Goal: Connect with others: Establish contact or relationships with other users

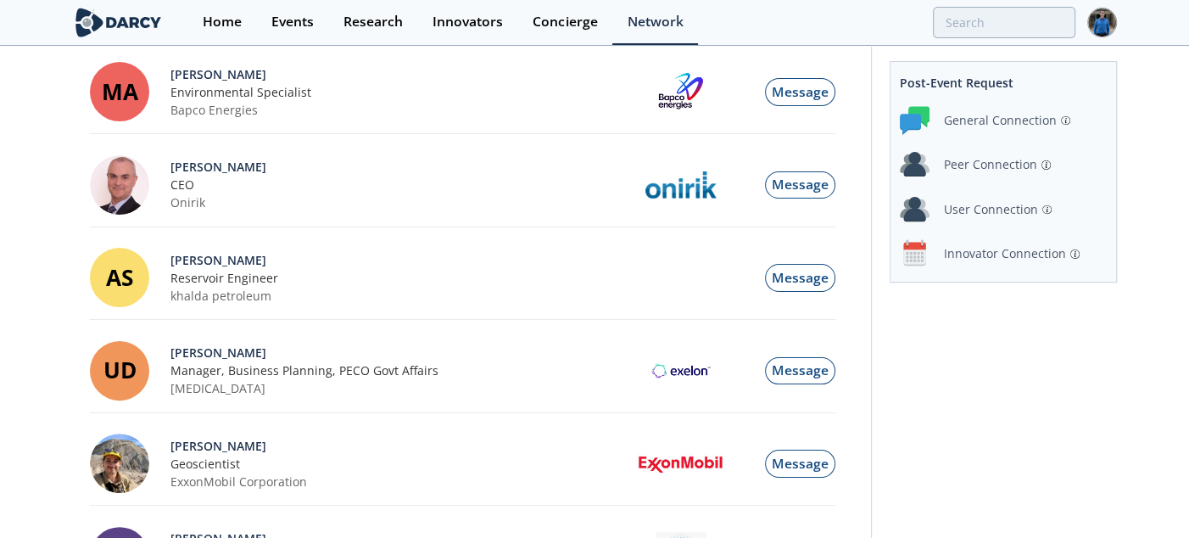
scroll to position [254, 0]
click at [1003, 256] on div "Innovator Connection" at bounding box center [1005, 253] width 122 height 18
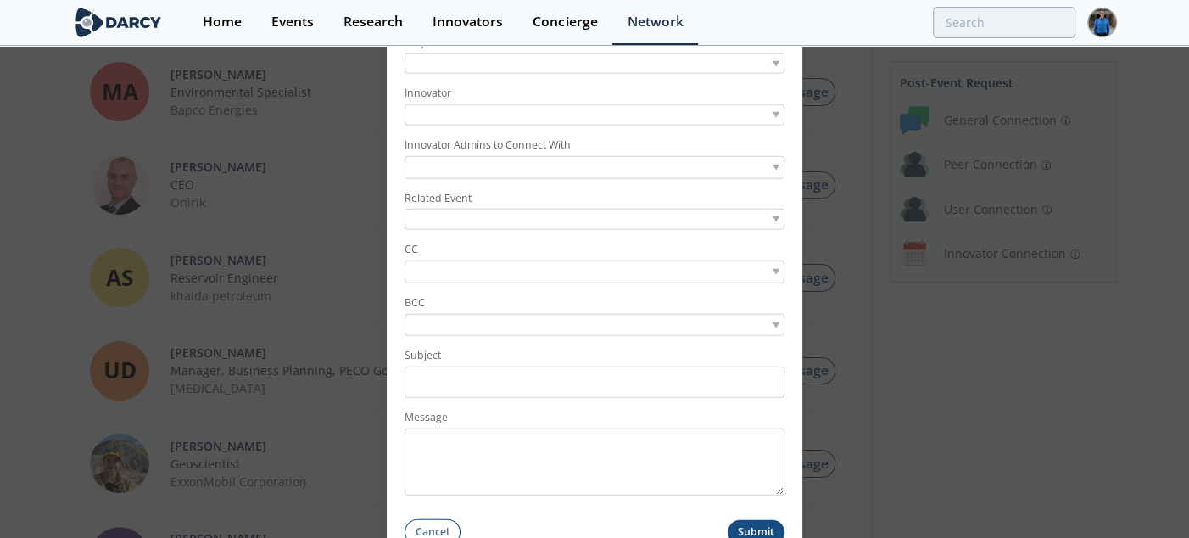
click at [531, 85] on form "Requestor Innovator Innovator Admins to Connect With Related Event CC BCC Subje…" at bounding box center [595, 284] width 416 height 522
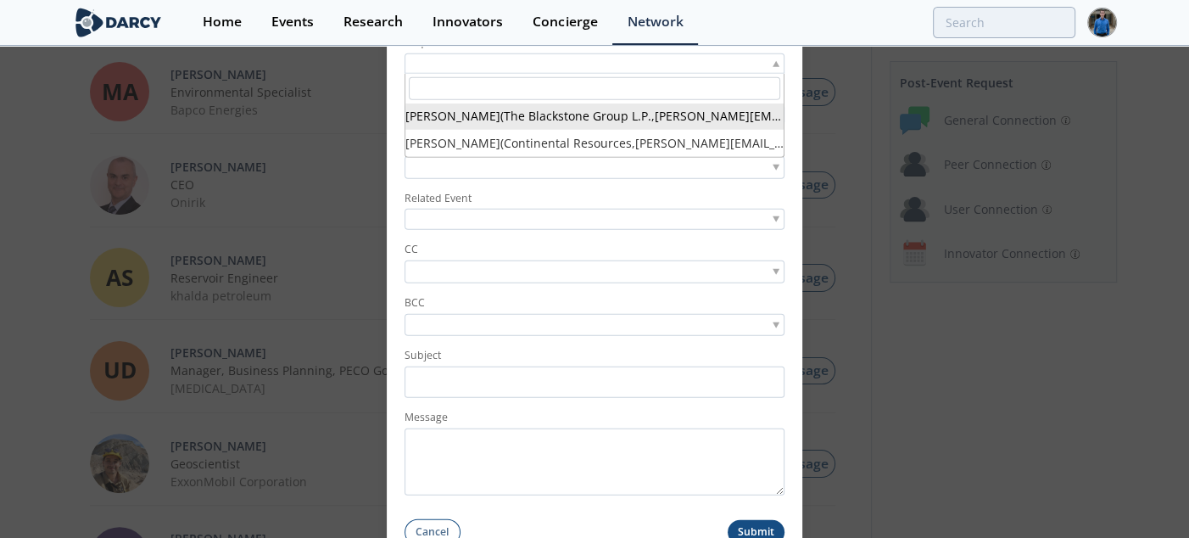
click at [521, 73] on div "[PERSON_NAME] ( The Blackstone Group L.P. , [PERSON_NAME][EMAIL_ADDRESS][PERSON…" at bounding box center [595, 63] width 380 height 21
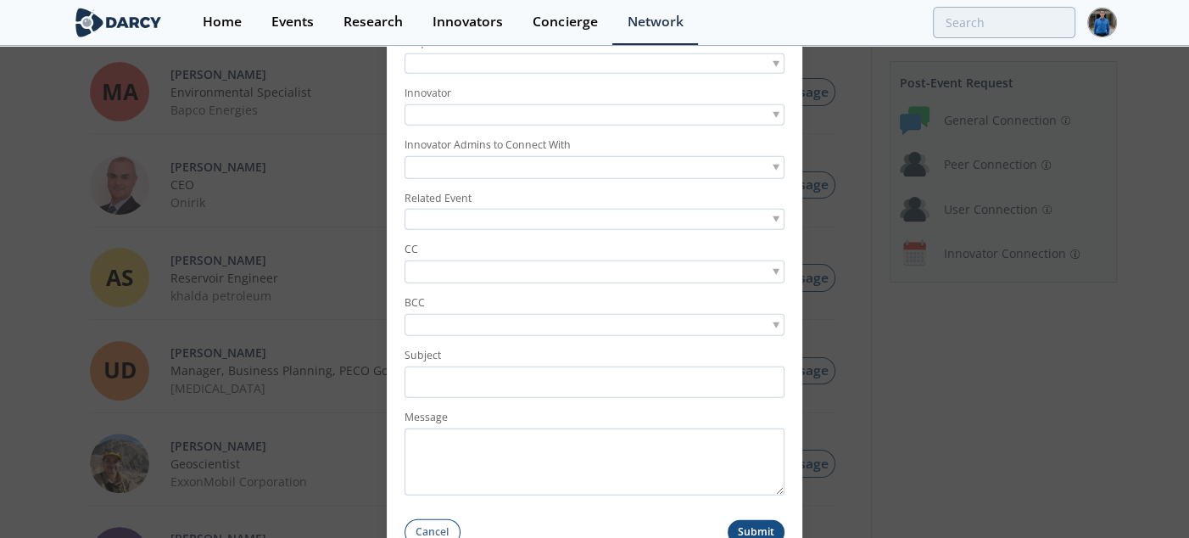
click at [547, 64] on div at bounding box center [595, 63] width 380 height 21
type input "[PERSON_NAME]"
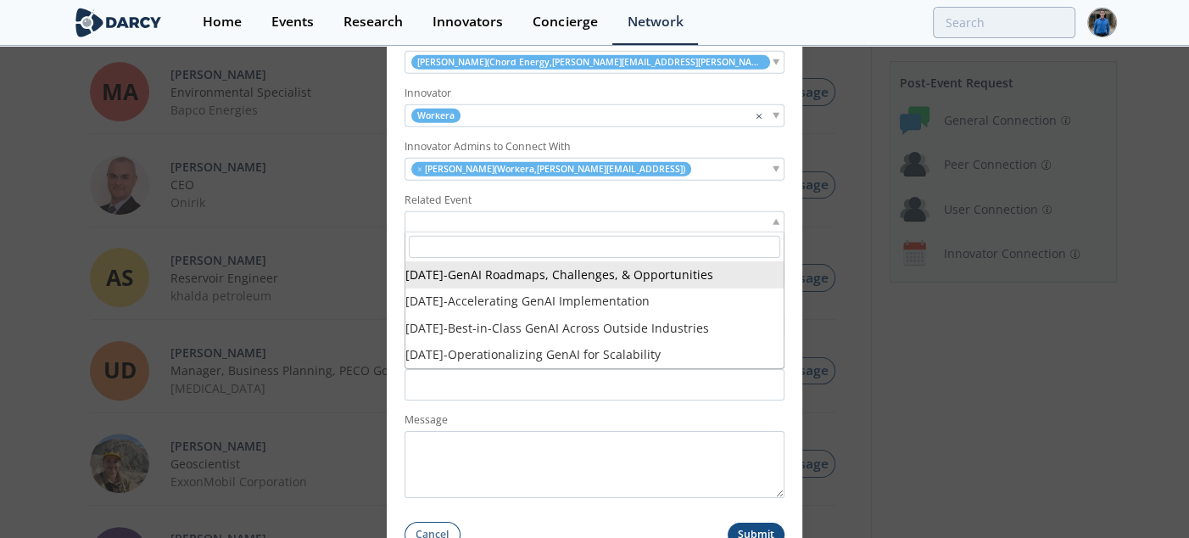
click at [504, 230] on div at bounding box center [595, 221] width 380 height 21
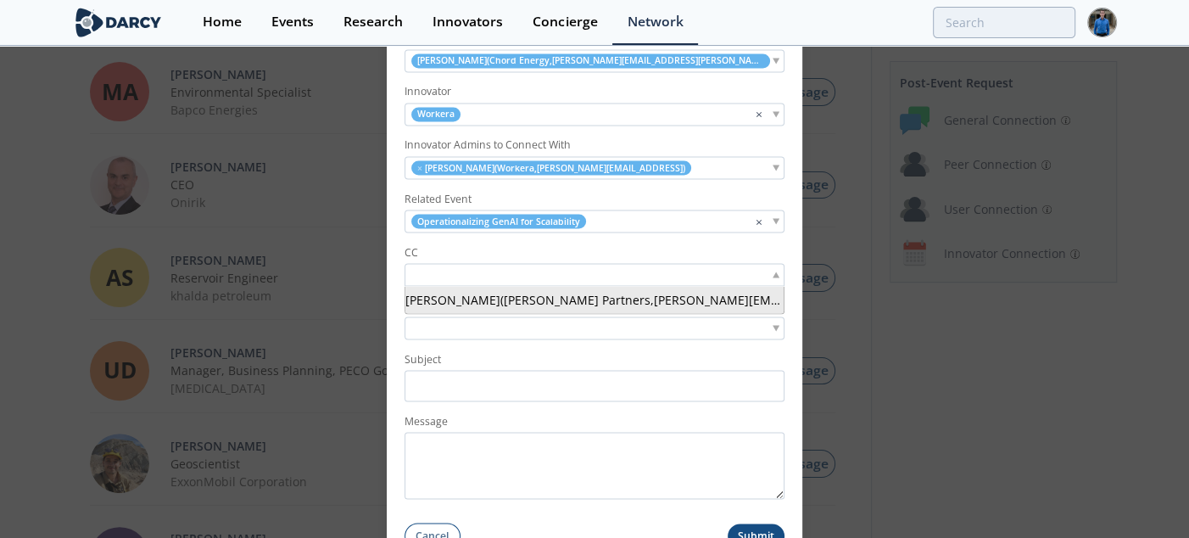
click at [499, 276] on input "search" at bounding box center [467, 275] width 117 height 18
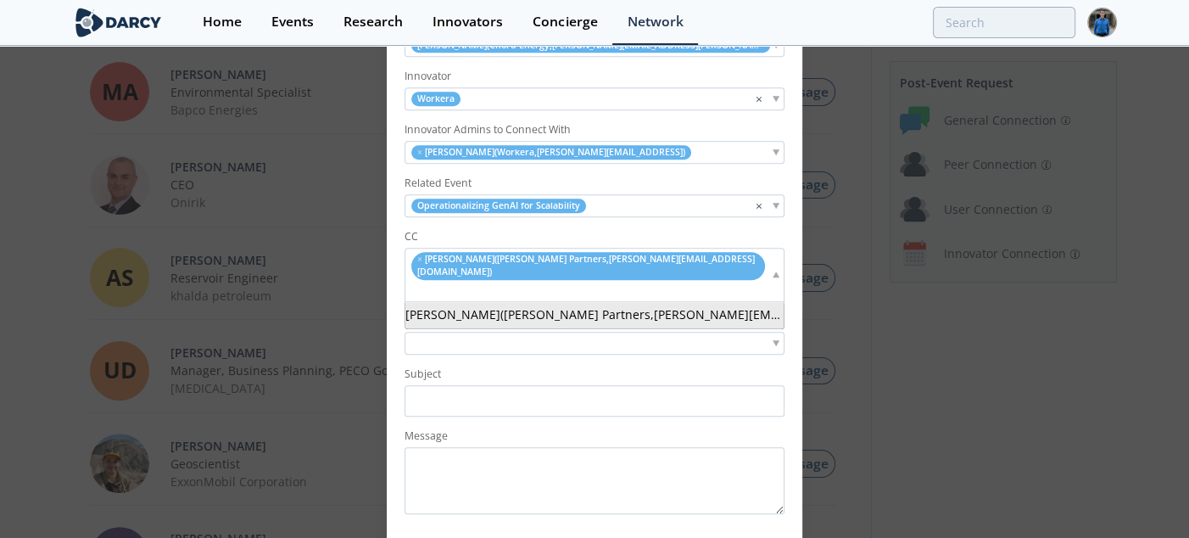
click at [709, 277] on div "× [PERSON_NAME] ( [PERSON_NAME] Partners , [EMAIL_ADDRESS][DOMAIN_NAME] )" at bounding box center [595, 275] width 380 height 53
type input "[PERSON_NAME]"
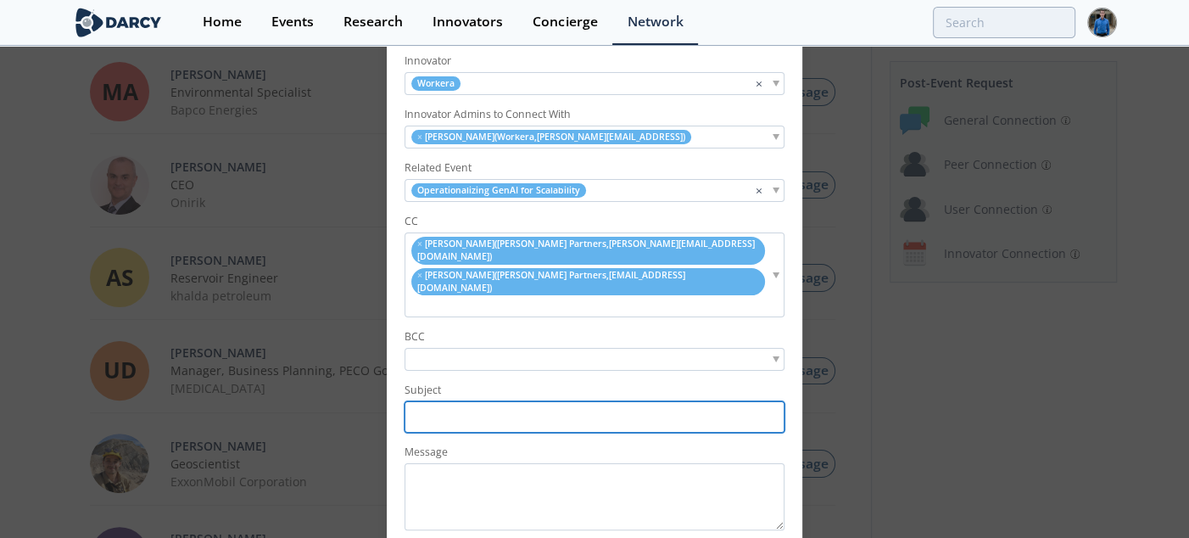
click at [485, 401] on input "Subject" at bounding box center [595, 416] width 380 height 31
type input "ExxonMobil <> Workera // Connection Request"
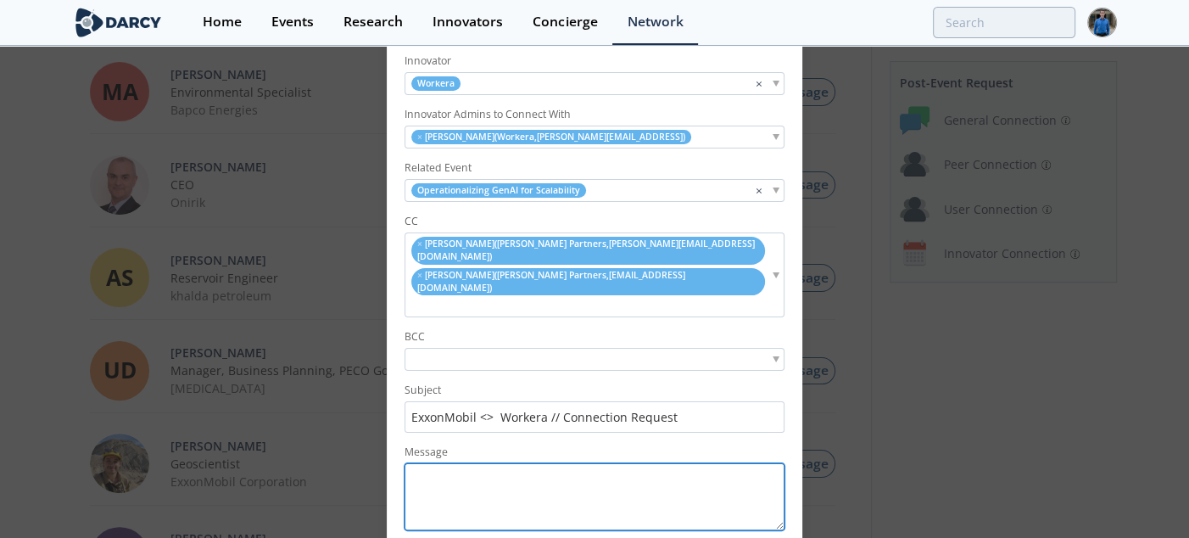
click at [511, 482] on textarea "Message" at bounding box center [595, 496] width 380 height 67
paste textarea "Y"
type textarea "Y"
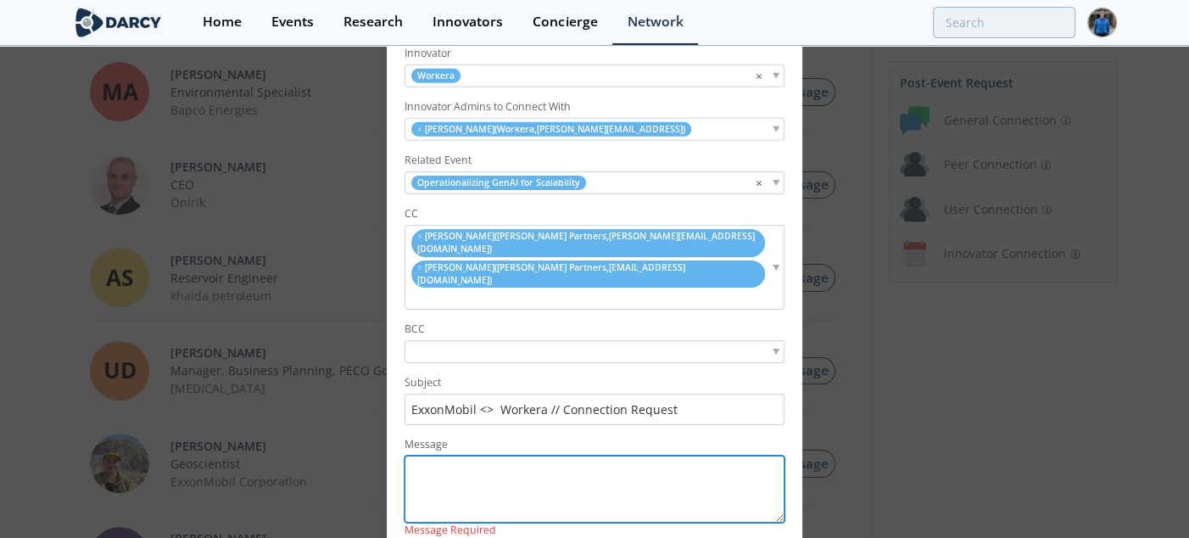
paste textarea "Hi [PERSON_NAME], I hope this note finds you well. Thank you again for attendin…"
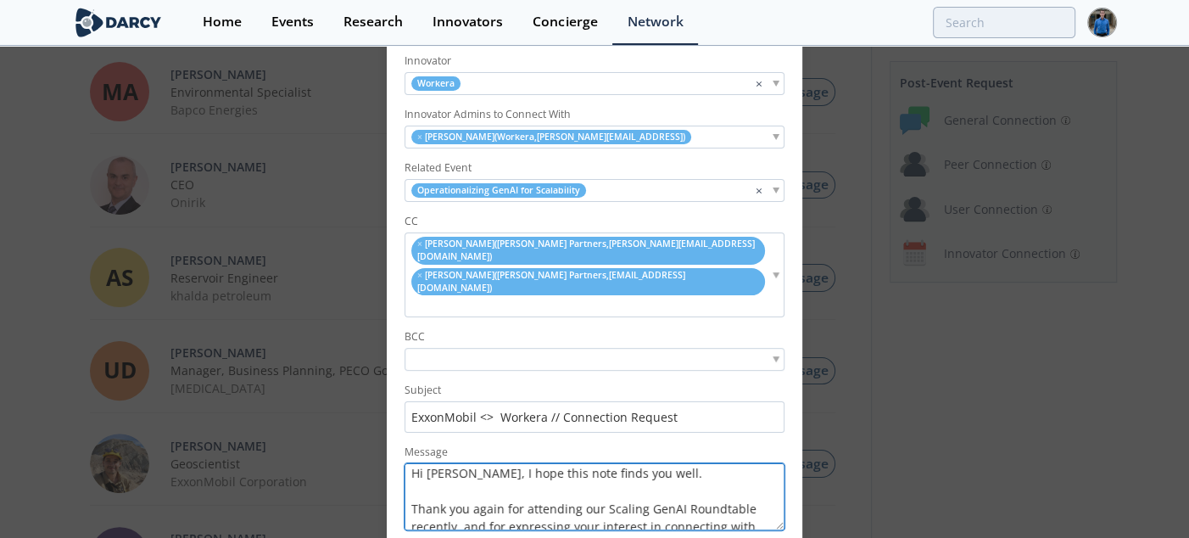
scroll to position [0, 0]
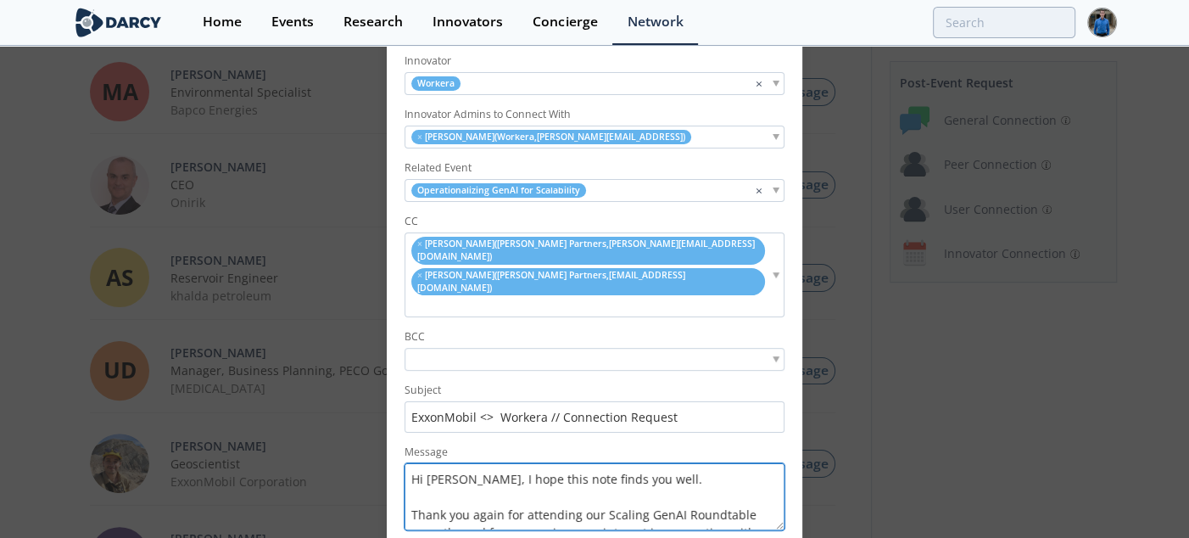
click at [444, 463] on textarea "Hi [PERSON_NAME], I hope this note finds you well. Thank you again for attendin…" at bounding box center [595, 496] width 380 height 67
click at [557, 463] on textarea "Hi [PERSON_NAME], I hope this note finds you well. Thank you again for attendin…" at bounding box center [595, 496] width 380 height 67
click at [651, 463] on textarea "Hi [PERSON_NAME], I hope this note finds you well. Thank you again for attendin…" at bounding box center [595, 496] width 380 height 67
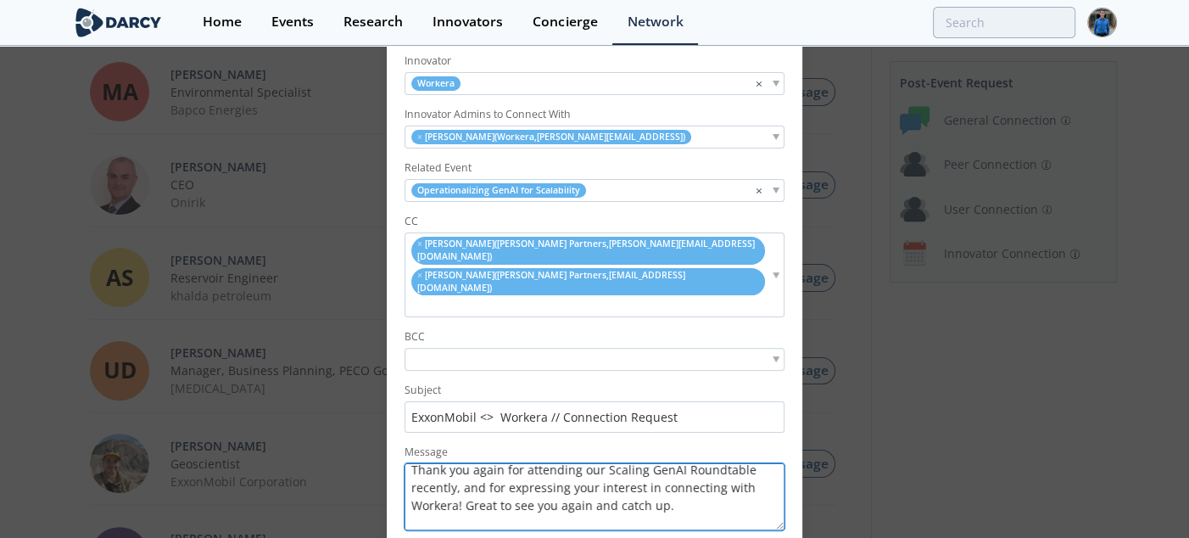
scroll to position [47, 0]
drag, startPoint x: 695, startPoint y: 484, endPoint x: 482, endPoint y: 482, distance: 213.8
click at [482, 482] on textarea "Hi [PERSON_NAME], I hope this note finds you well. Thank you again for attendin…" at bounding box center [595, 496] width 380 height 67
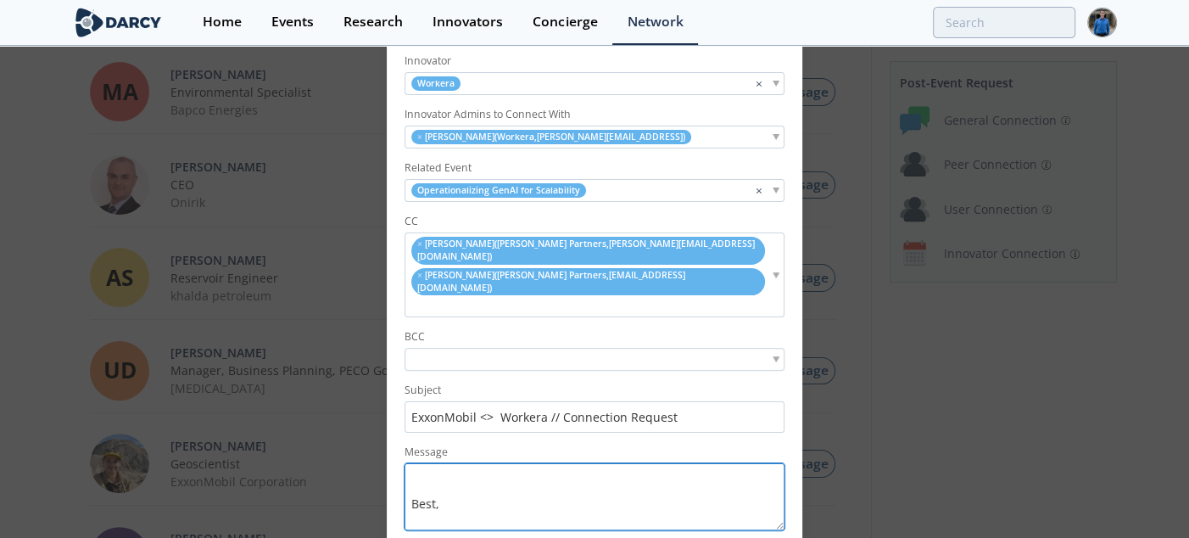
scroll to position [260, 0]
type textarea "Hi [PERSON_NAME], I hope this note finds you well. Thank you again for attendin…"
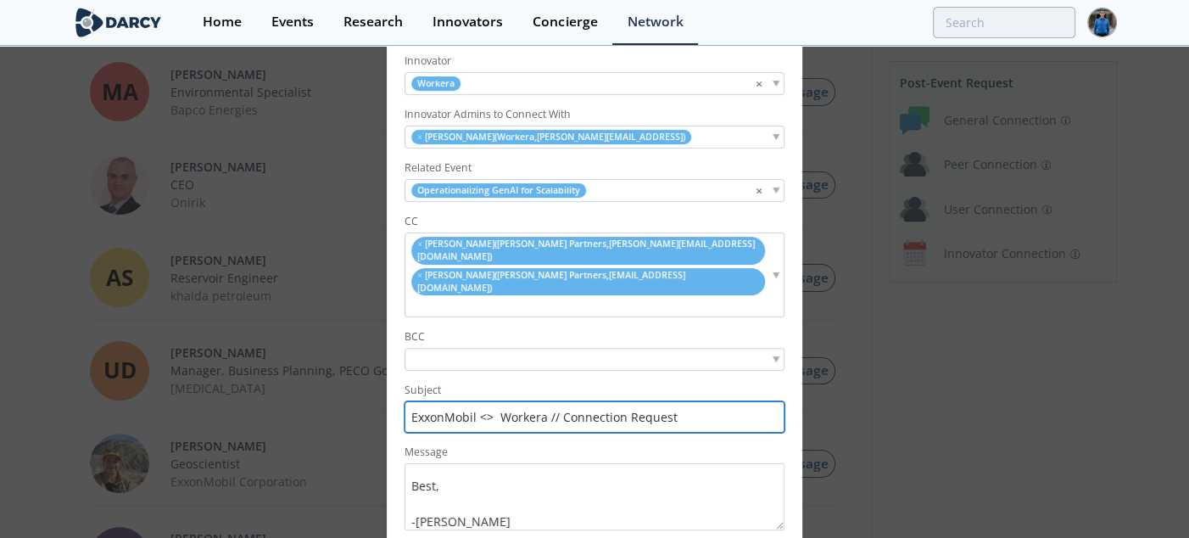
click at [447, 401] on input "ExxonMobil <> Workera // Connection Request" at bounding box center [595, 416] width 380 height 31
type input "Chord Energy <> Workera // Connection Request"
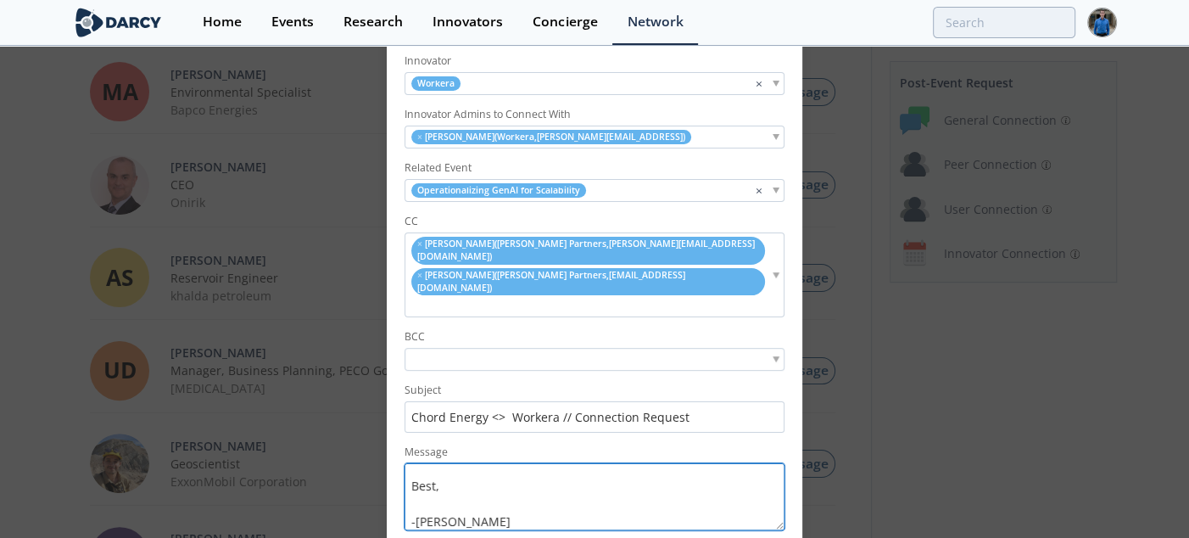
click at [517, 500] on textarea "Hi [PERSON_NAME], I hope this note finds you well. Thank you again for attendin…" at bounding box center [595, 496] width 380 height 67
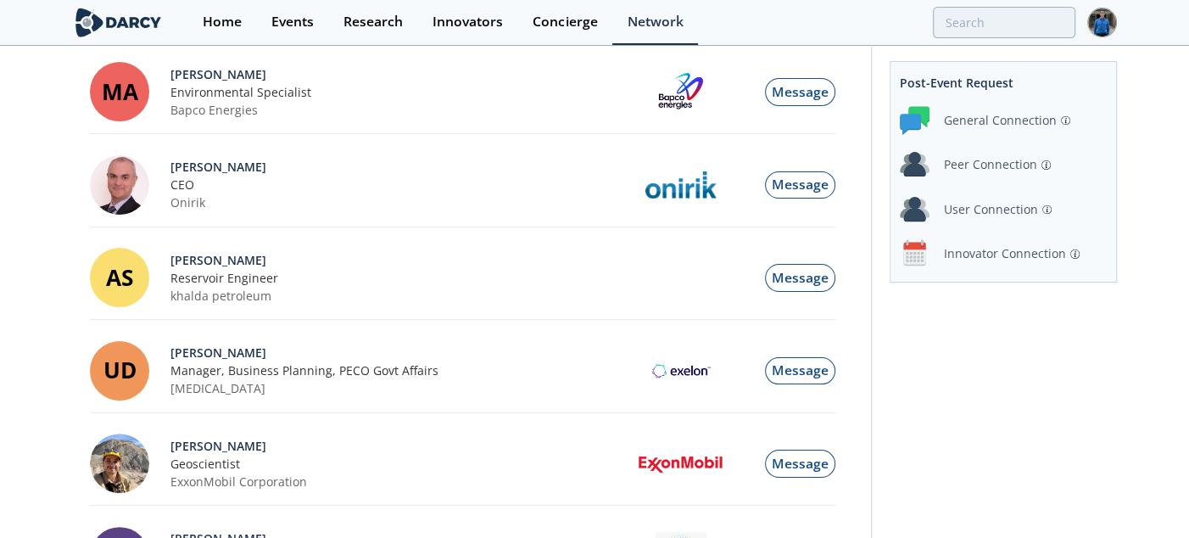
click at [985, 255] on div "Innovator Connection" at bounding box center [1005, 253] width 122 height 18
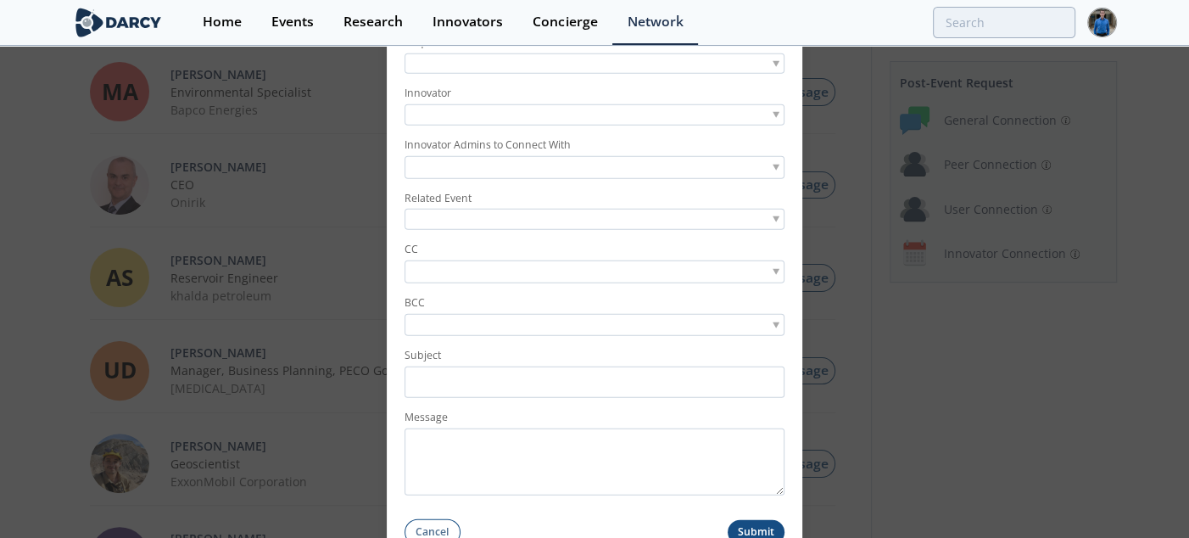
click at [532, 70] on div at bounding box center [595, 63] width 380 height 21
type input "harish"
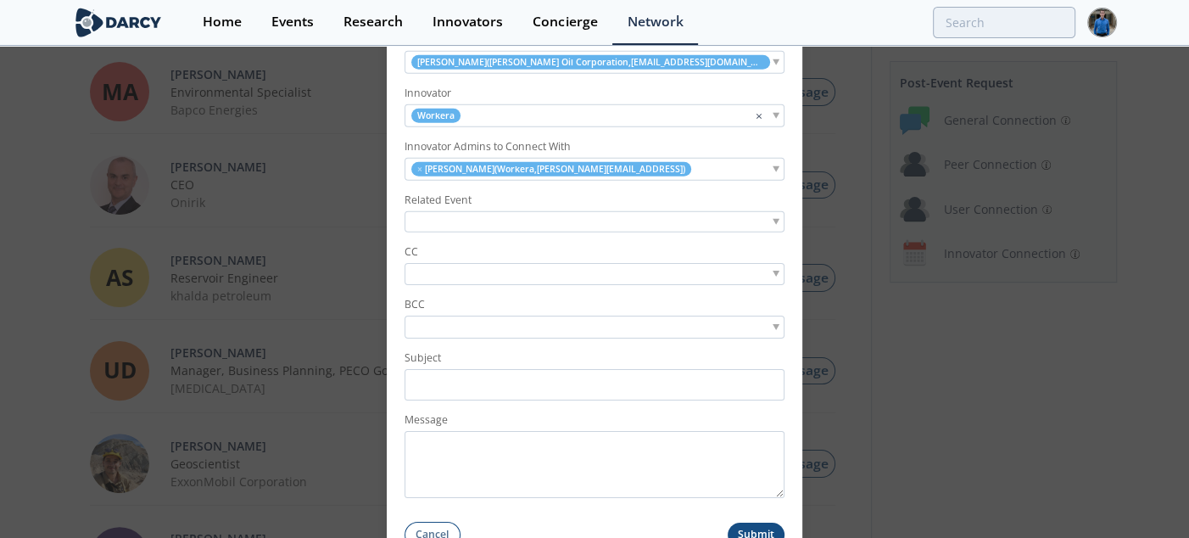
click at [489, 221] on div at bounding box center [595, 221] width 380 height 21
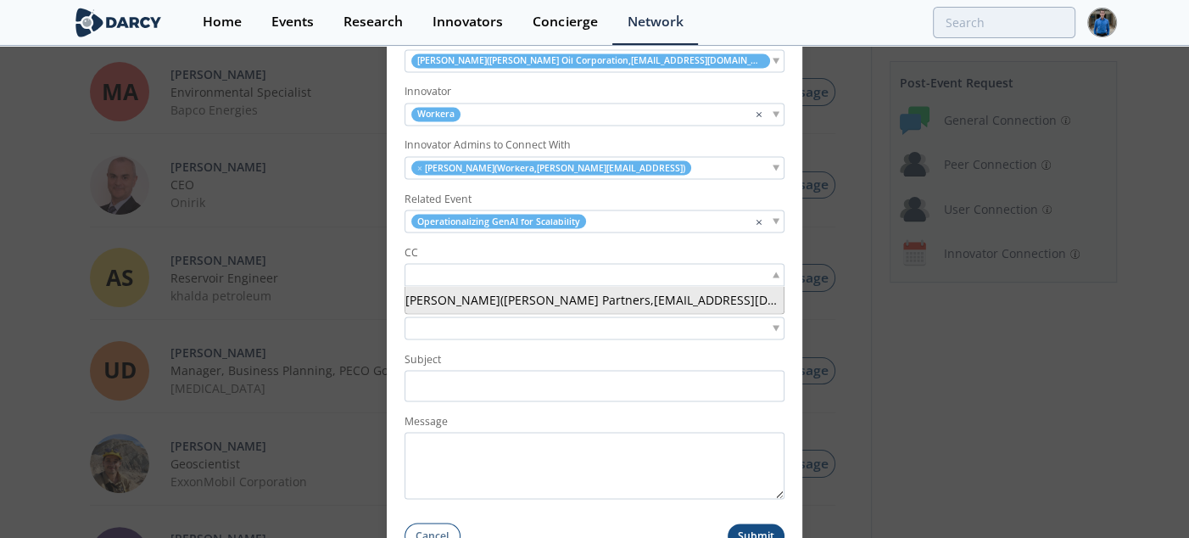
click at [496, 276] on input "search" at bounding box center [467, 275] width 117 height 18
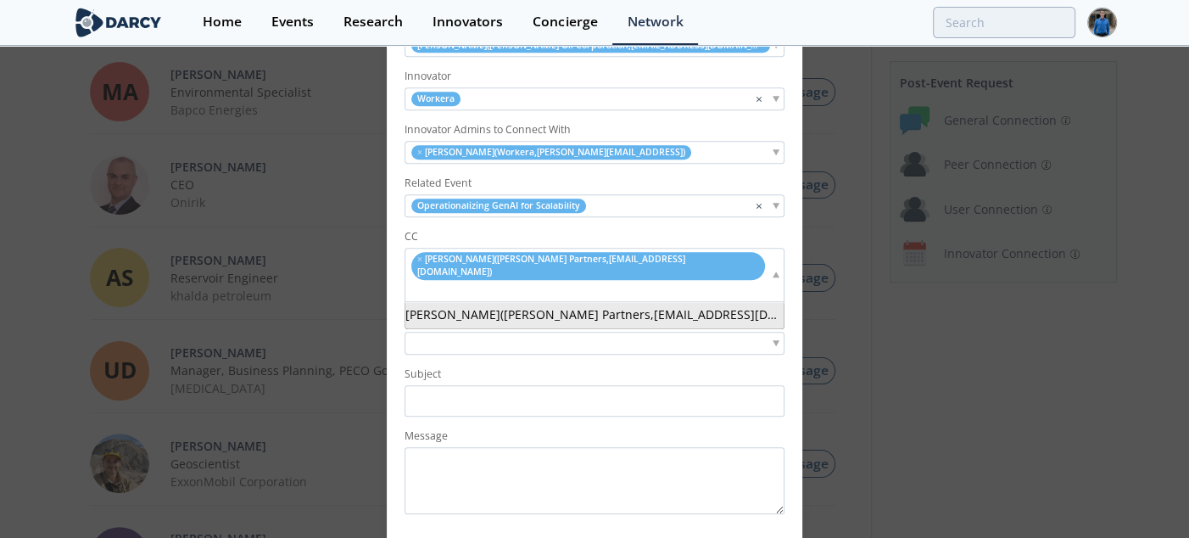
click at [711, 265] on div "× [PERSON_NAME] ( [PERSON_NAME] Partners , [EMAIL_ADDRESS][DOMAIN_NAME] )" at bounding box center [595, 275] width 380 height 53
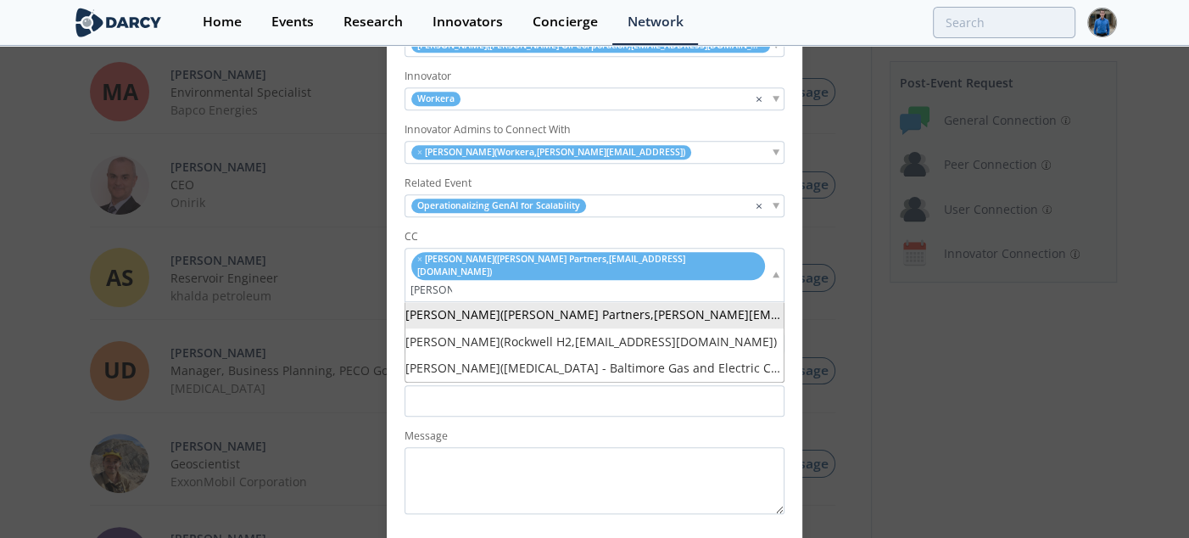
type input "[PERSON_NAME]"
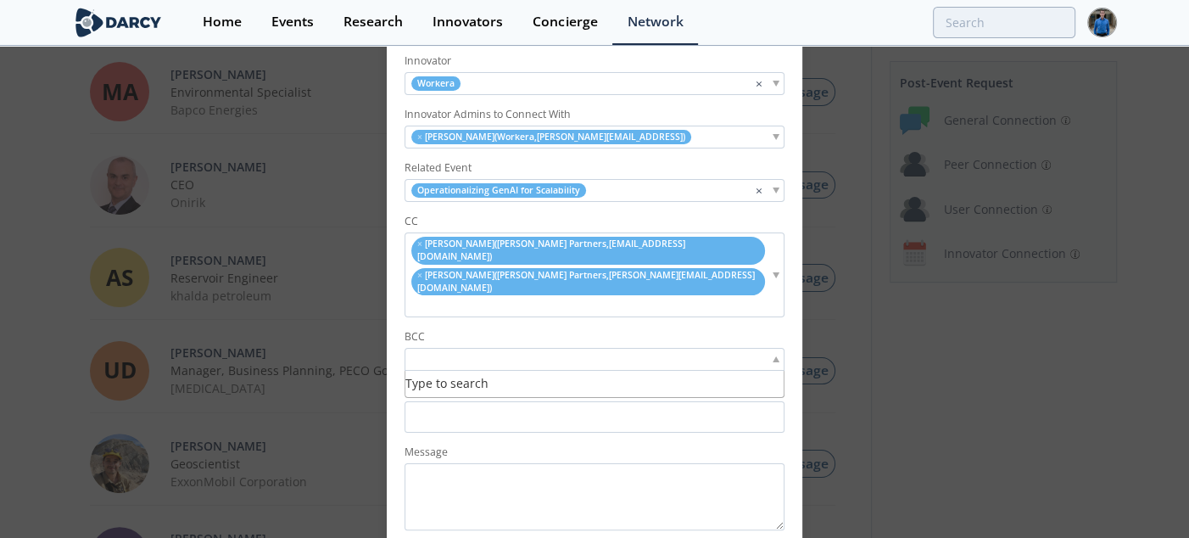
click at [486, 350] on input "search" at bounding box center [467, 359] width 117 height 18
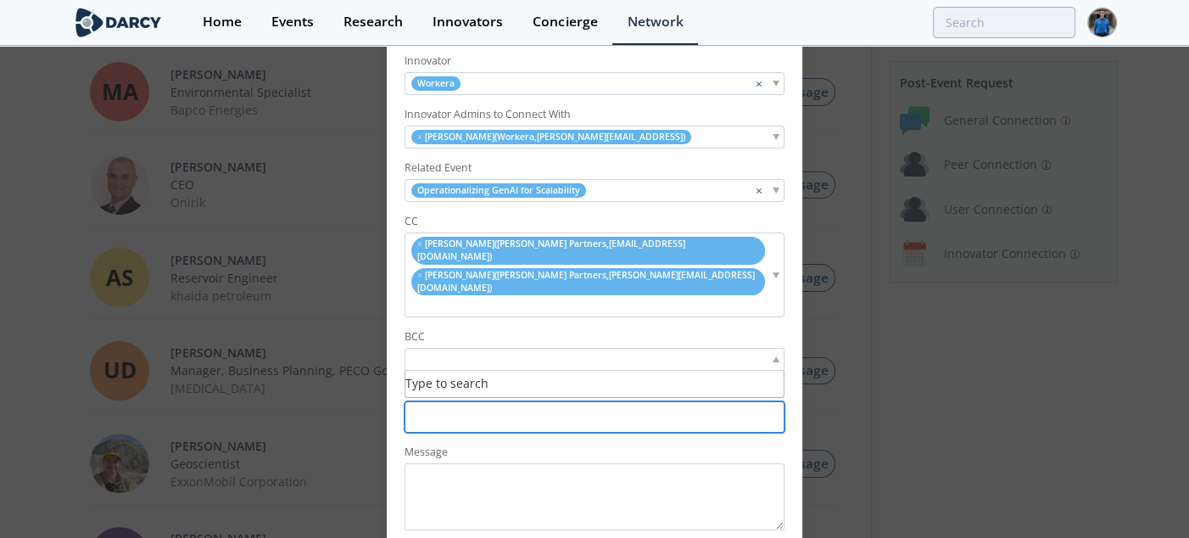
click at [461, 401] on input "Subject" at bounding box center [595, 416] width 380 height 31
click at [419, 401] on input "ExxonMobil <> Workera // Connection Request" at bounding box center [595, 416] width 380 height 31
type input "[PERSON_NAME] Oil <> Workera // Connection Request"
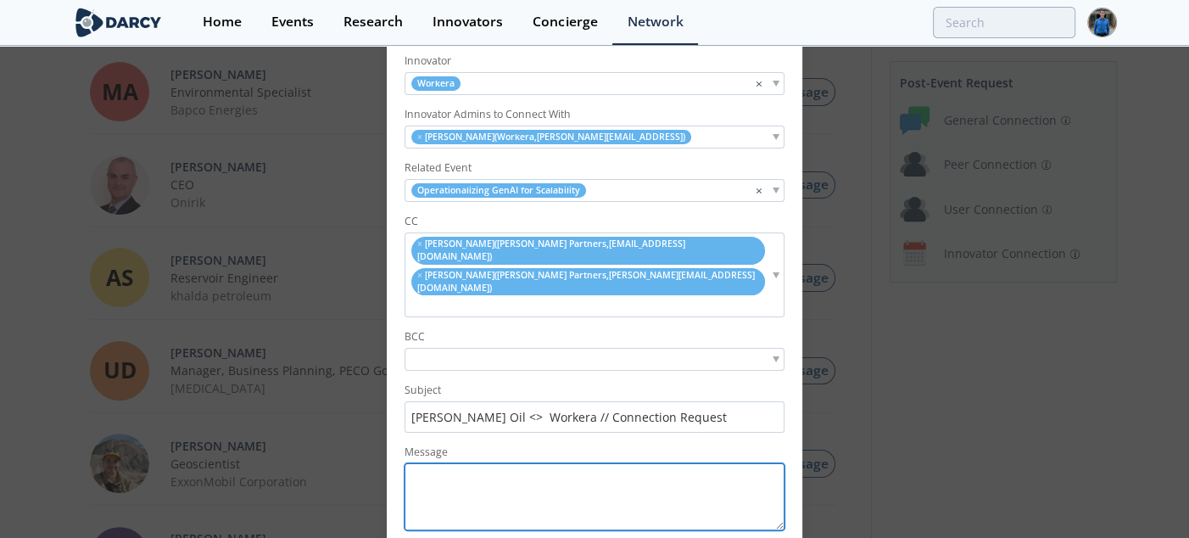
click at [495, 465] on textarea "Message" at bounding box center [595, 496] width 380 height 67
paste textarea "Hi [PERSON_NAME], I hope this note finds you well. Thank you again for attendin…"
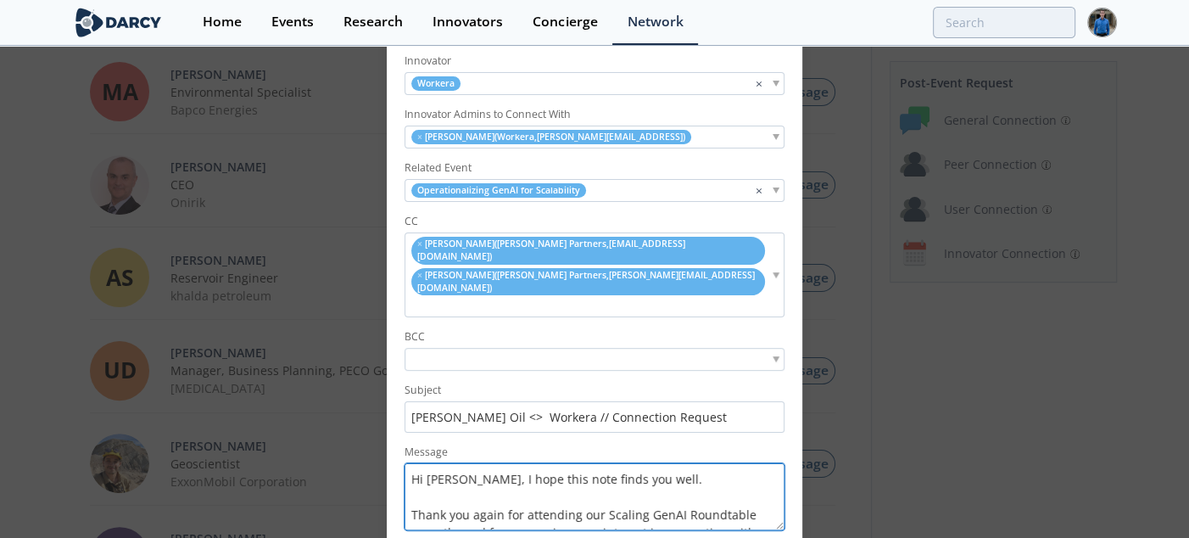
click at [439, 463] on textarea "Hi [PERSON_NAME], I hope this note finds you well. Thank you again for attendin…" at bounding box center [595, 496] width 380 height 67
click at [530, 463] on textarea "Hi [PERSON_NAME], I hope this note finds you well. Thank you again for attendin…" at bounding box center [595, 496] width 380 height 67
drag, startPoint x: 530, startPoint y: 451, endPoint x: 499, endPoint y: 455, distance: 31.6
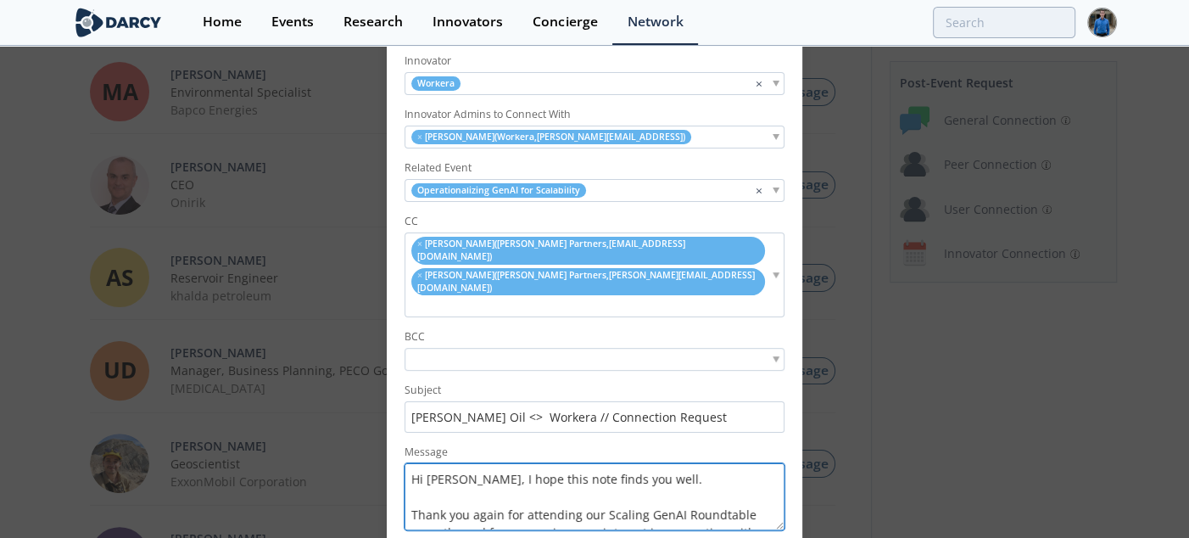
click at [499, 463] on textarea "Hi [PERSON_NAME], I hope this note finds you well. Thank you again for attendin…" at bounding box center [595, 496] width 380 height 67
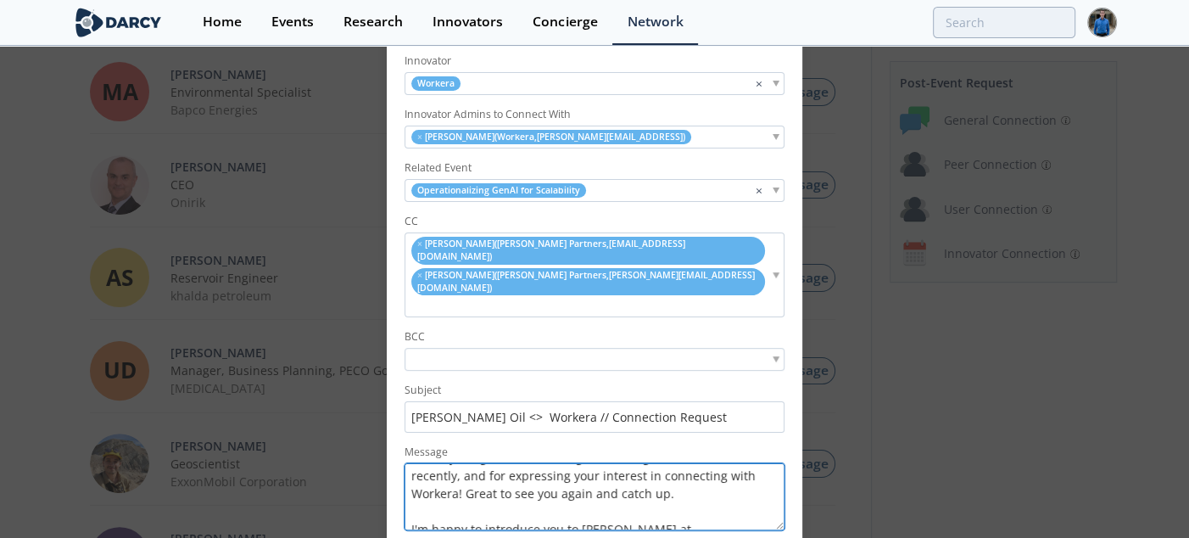
scroll to position [58, 0]
drag, startPoint x: 469, startPoint y: 472, endPoint x: 706, endPoint y: 483, distance: 236.9
click at [706, 483] on textarea "Hi [PERSON_NAME], I hope this note finds you well. Thank you again for attendin…" at bounding box center [595, 496] width 380 height 67
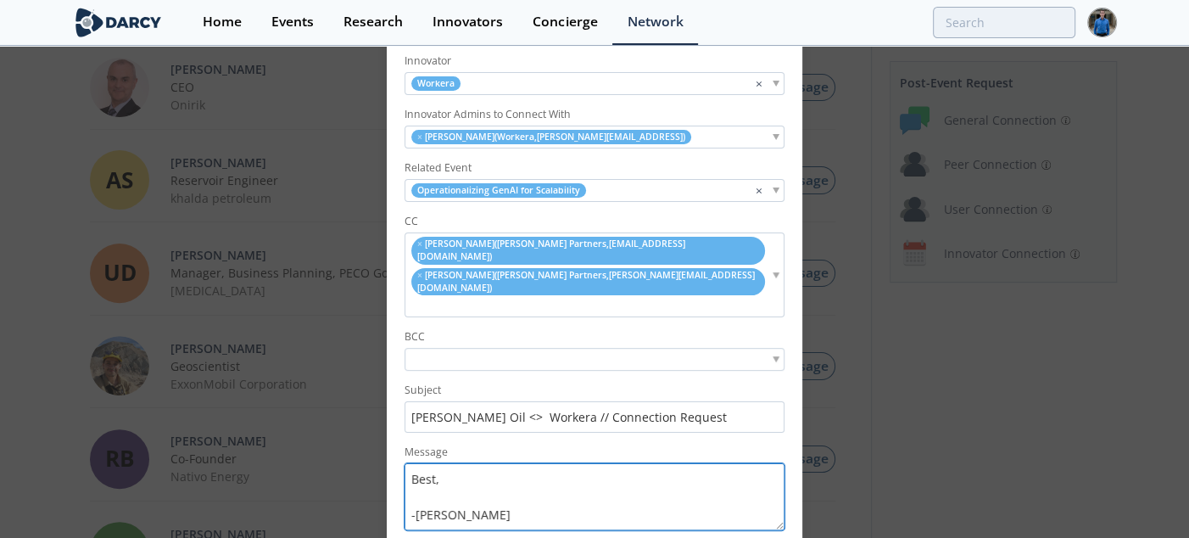
scroll to position [364, 0]
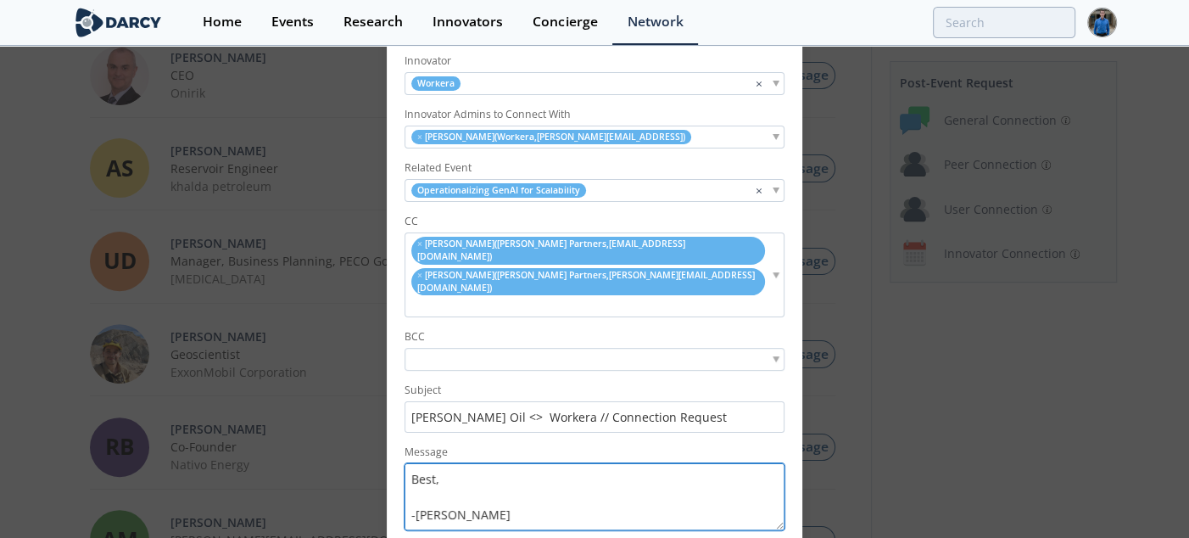
type textarea "Hi [PERSON_NAME], I hope this note finds you well. Thank you again for attendin…"
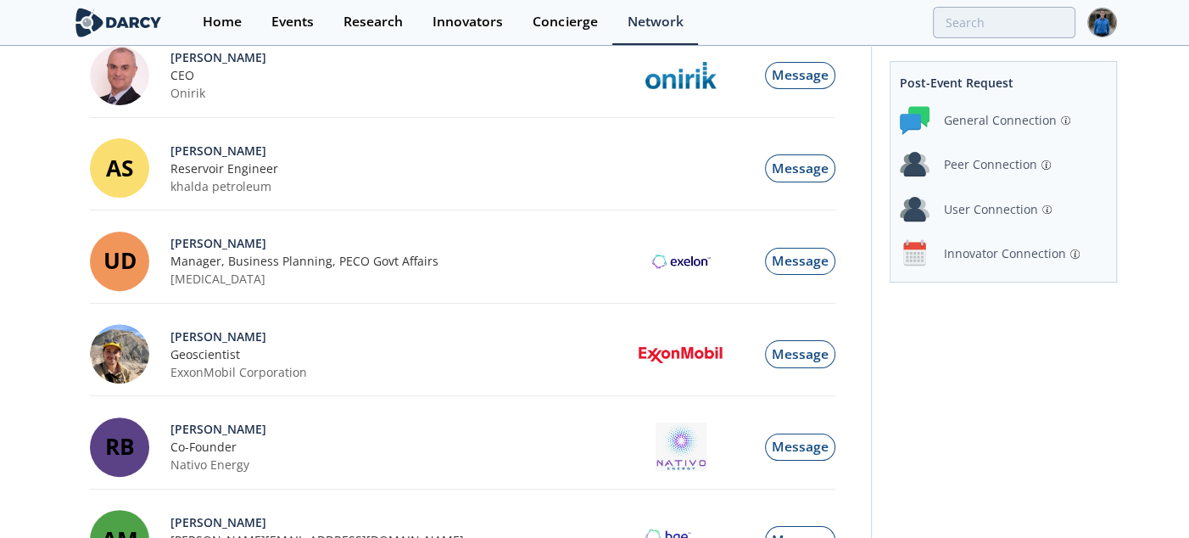
click at [992, 249] on div "Innovator Connection" at bounding box center [1005, 253] width 122 height 18
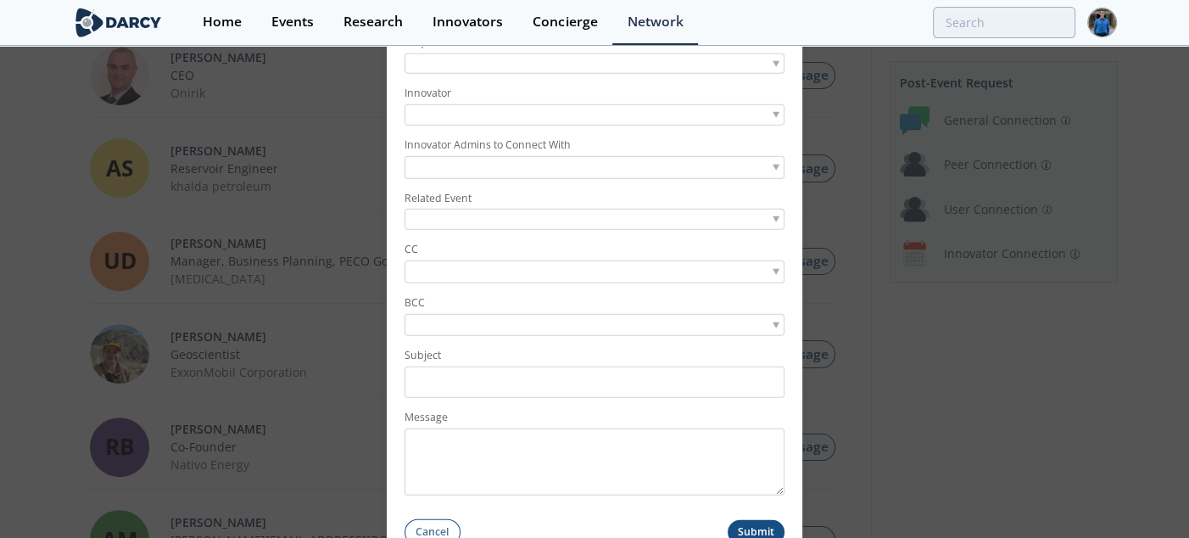
click at [489, 77] on form "Requestor Innovator Innovator Admins to Connect With Related Event CC BCC Subje…" at bounding box center [595, 284] width 416 height 522
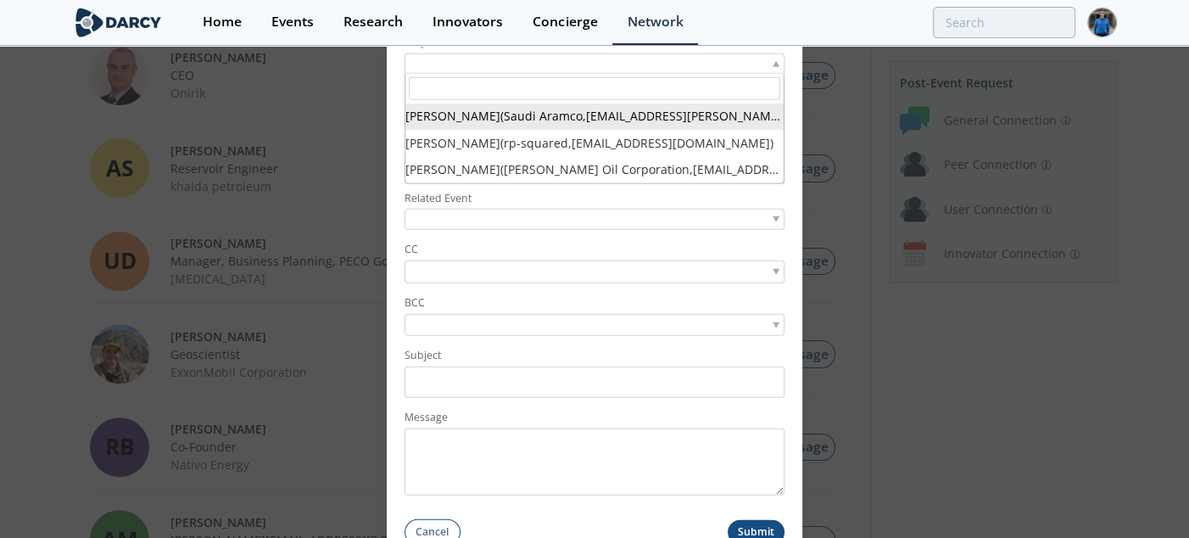
click at [456, 67] on div at bounding box center [595, 63] width 380 height 21
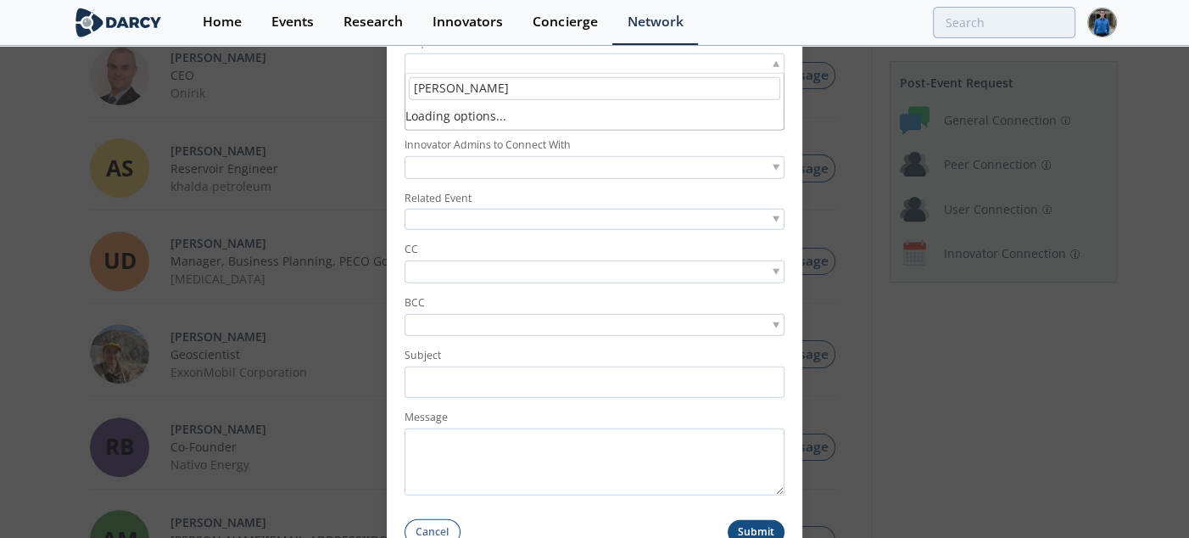
type input "[PERSON_NAME]"
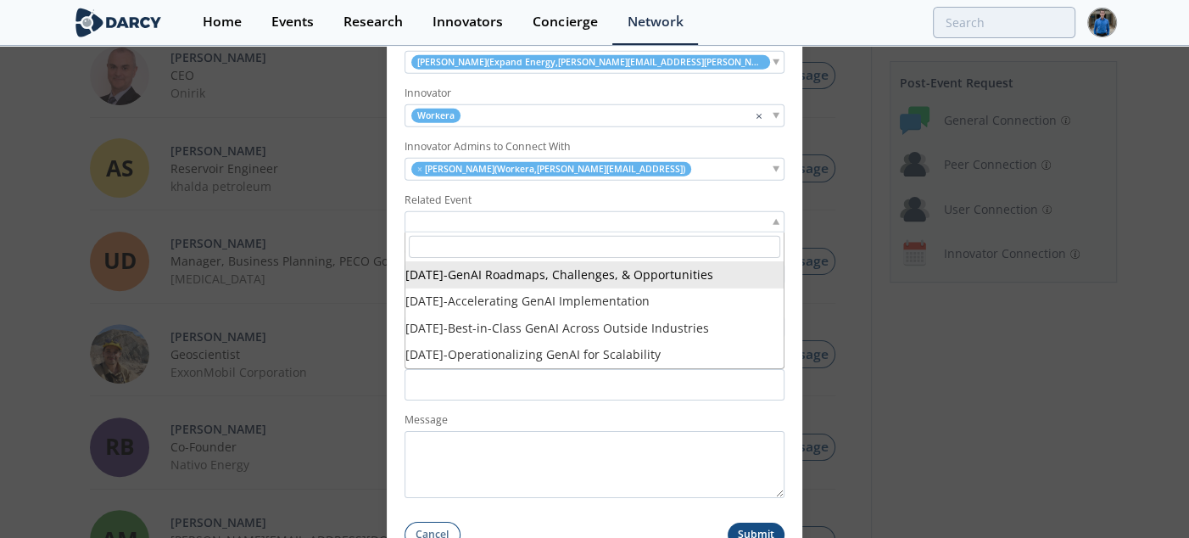
click at [503, 216] on div at bounding box center [595, 221] width 380 height 21
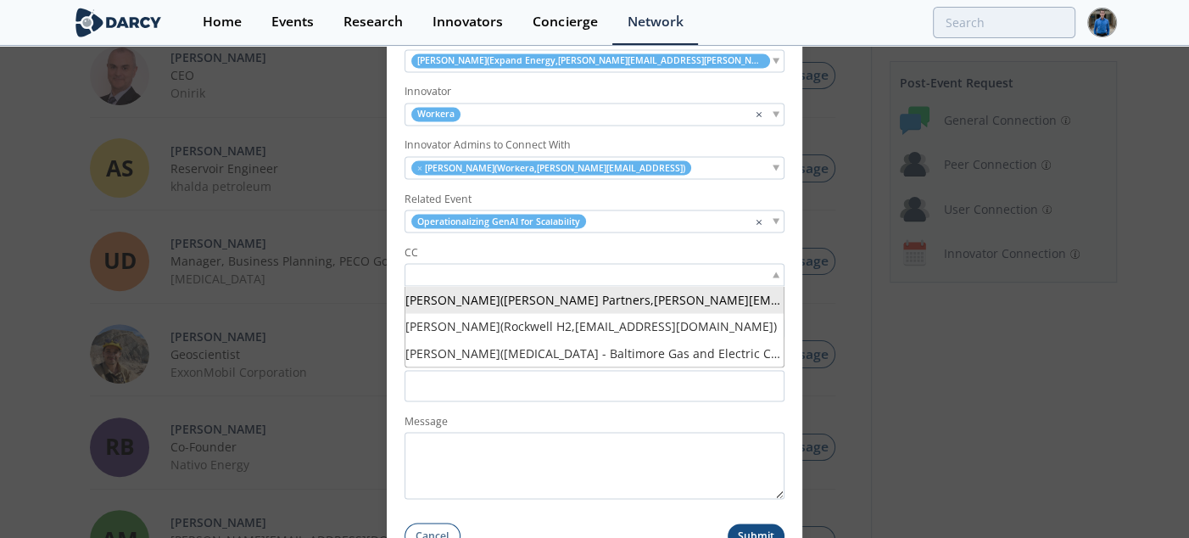
click at [489, 275] on input "search" at bounding box center [467, 275] width 117 height 18
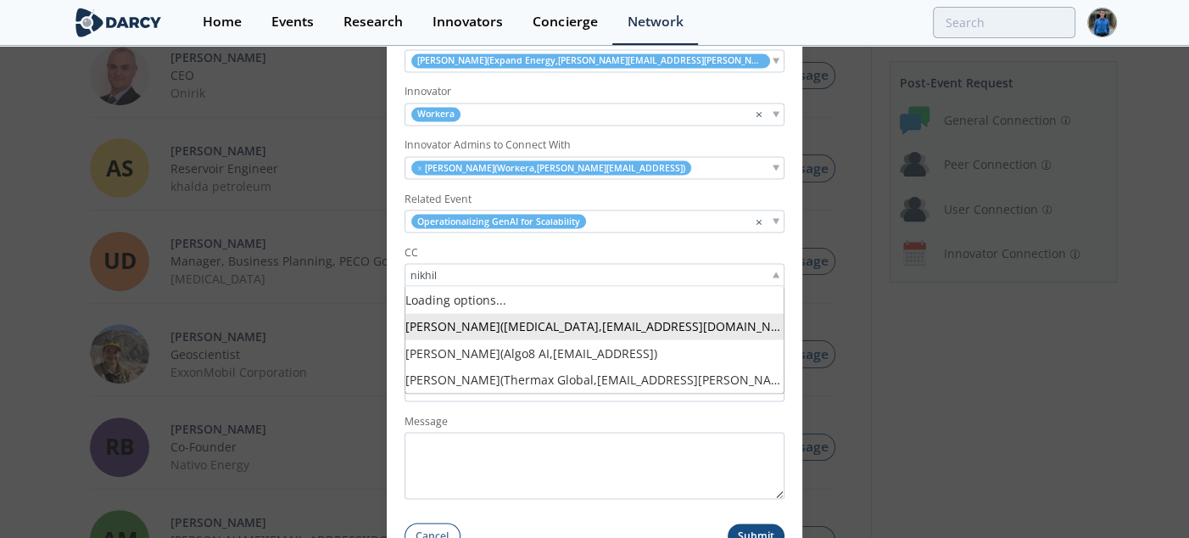
type input "[PERSON_NAME]"
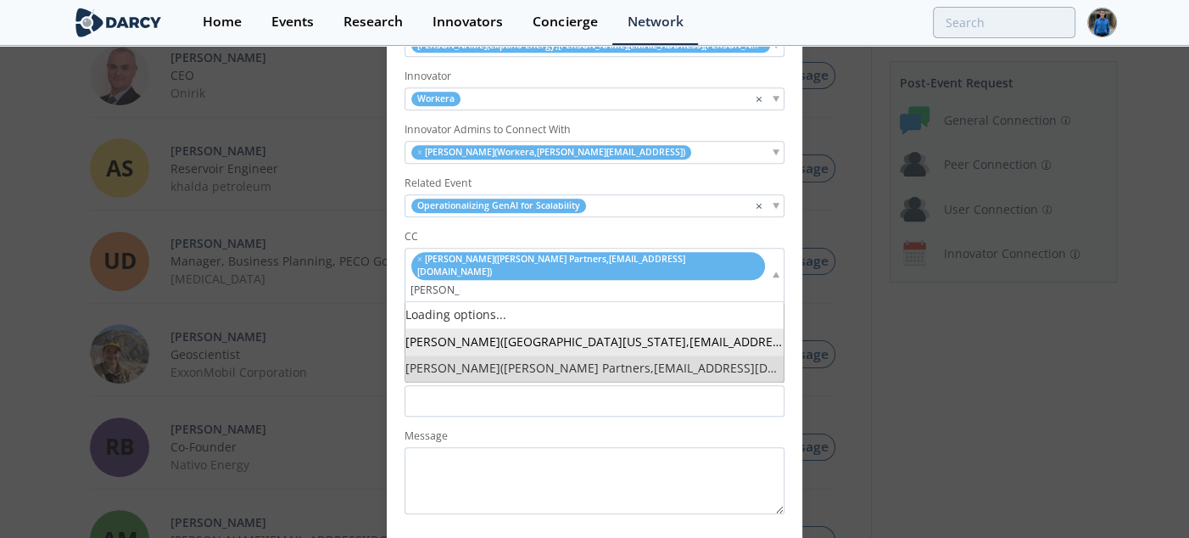
type input "[PERSON_NAME]"
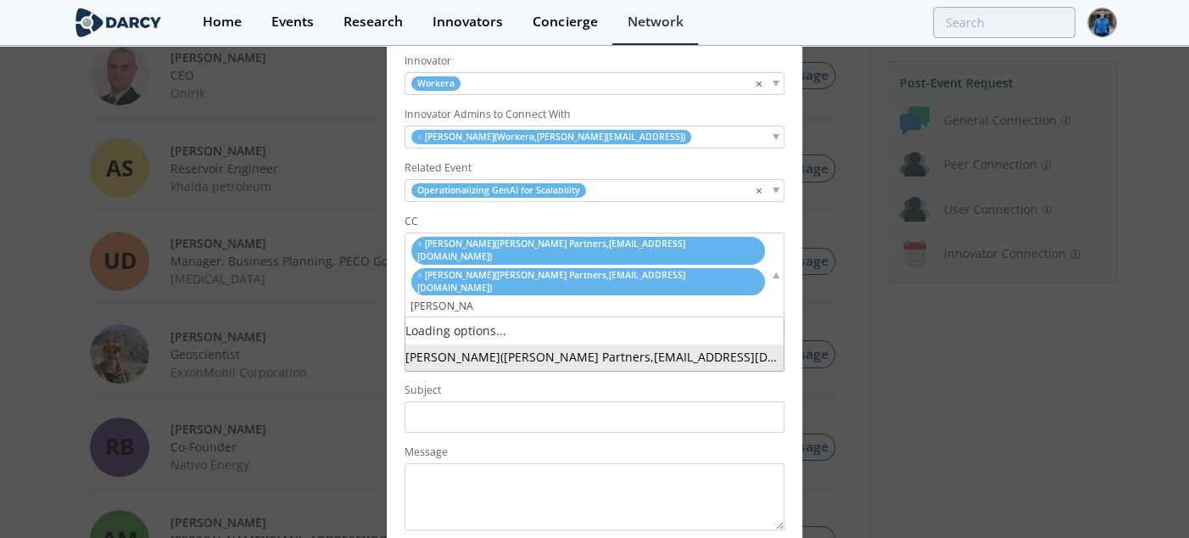
type input "[PERSON_NAME]"
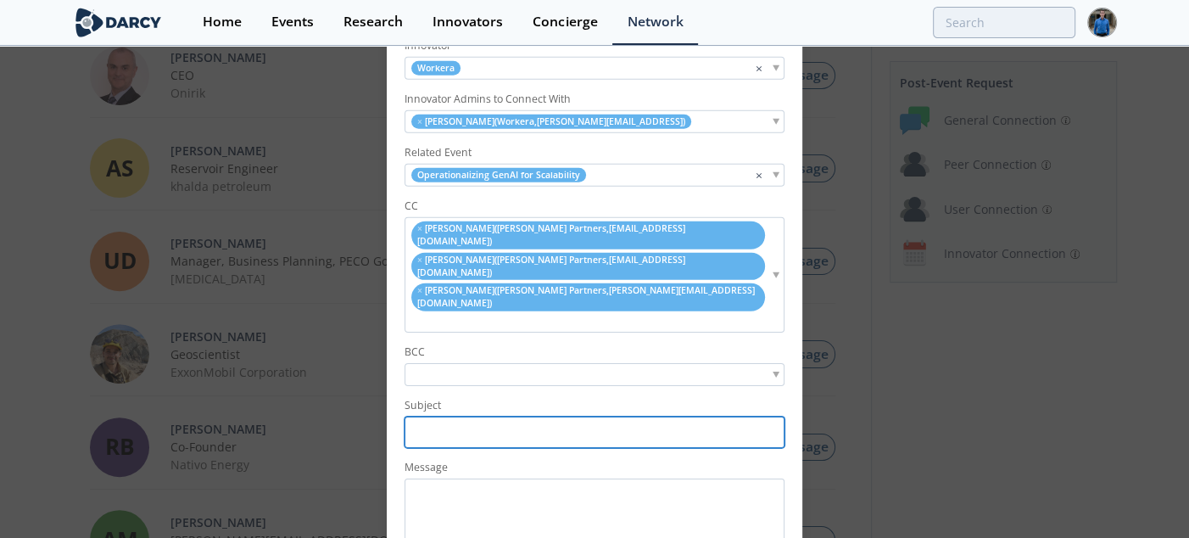
click at [527, 416] on input "Subject" at bounding box center [595, 431] width 380 height 31
click at [442, 416] on input "ExxonMobil <> Workera // Connection Request" at bounding box center [595, 431] width 380 height 31
type input "Expand Energy <> Workera // Connection Request"
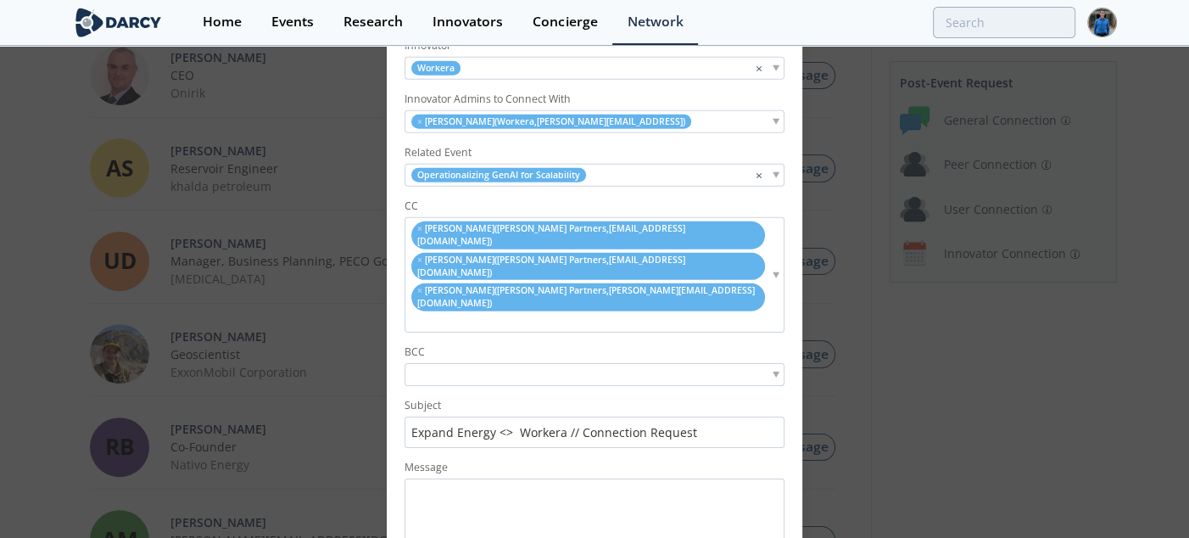
click at [500, 460] on div "Message" at bounding box center [595, 503] width 380 height 86
click at [488, 478] on textarea "Message" at bounding box center [595, 511] width 380 height 67
paste textarea "Hi [PERSON_NAME], I hope this note finds you well. Thank you again for attendin…"
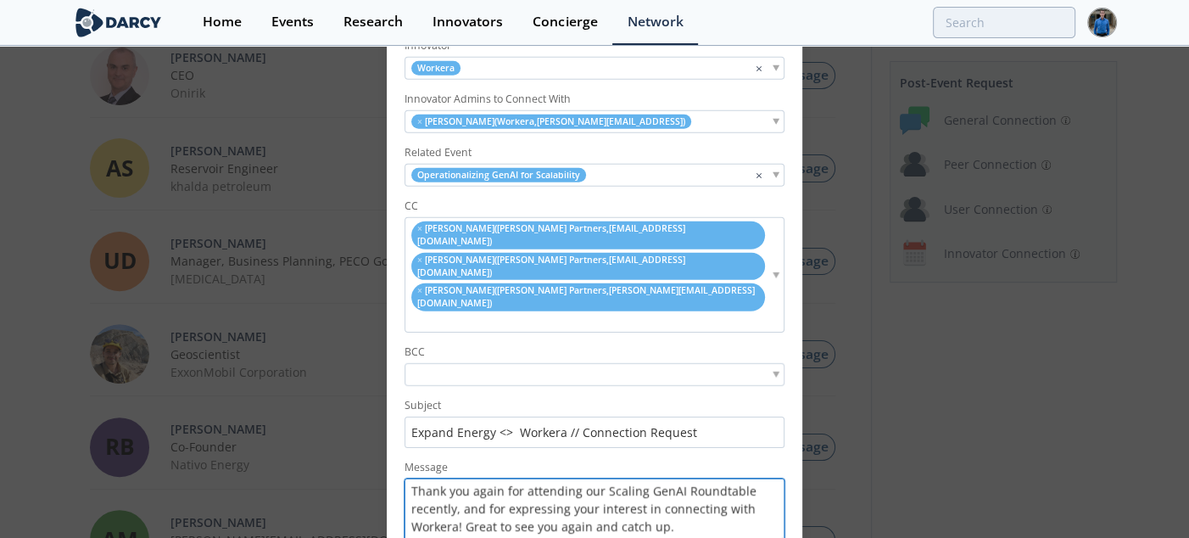
scroll to position [0, 0]
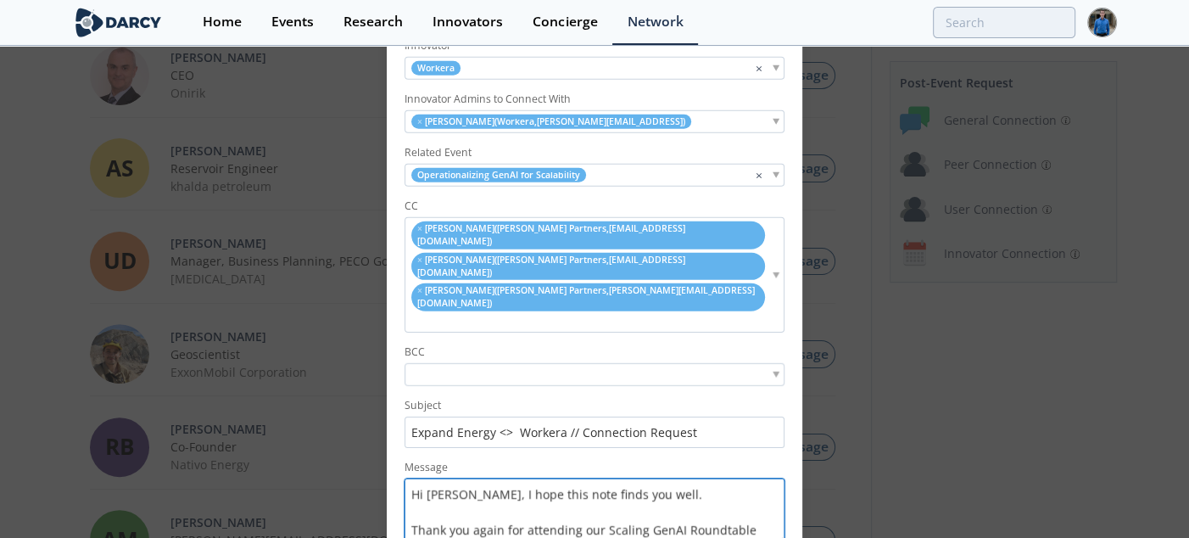
click at [437, 478] on textarea "Hi [PERSON_NAME], I hope this note finds you well. Thank you again for attendin…" at bounding box center [595, 511] width 380 height 67
click at [634, 478] on textarea "Hi [PERSON_NAME], I hope this note finds you well. Thank you again for attendin…" at bounding box center [595, 511] width 380 height 67
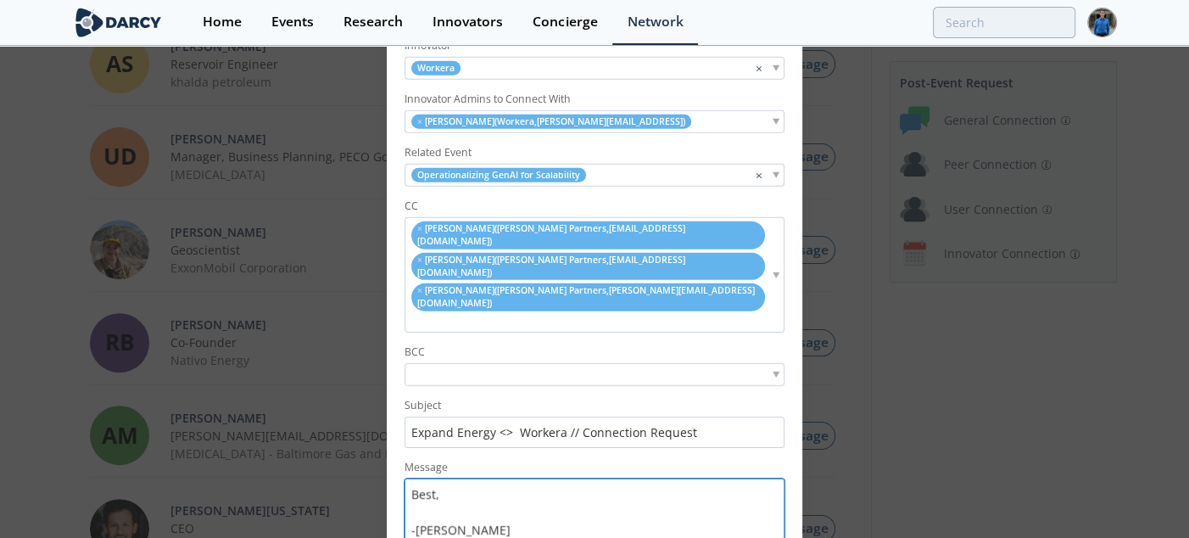
scroll to position [469, 0]
type textarea "Hi [PERSON_NAME], I hope this note finds you well. Thank you again for attendin…"
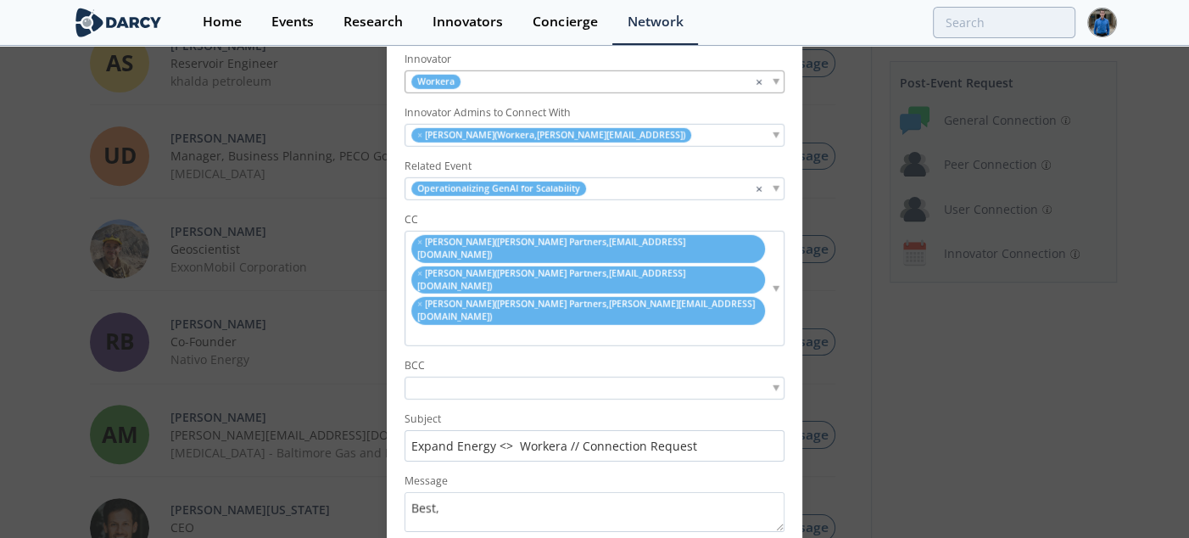
drag, startPoint x: 779, startPoint y: 512, endPoint x: 780, endPoint y: 486, distance: 26.3
click at [780, 492] on textarea "Hi [PERSON_NAME], I hope this note finds you well. Thank you again for attendin…" at bounding box center [595, 512] width 380 height 40
